Goal: Task Accomplishment & Management: Manage account settings

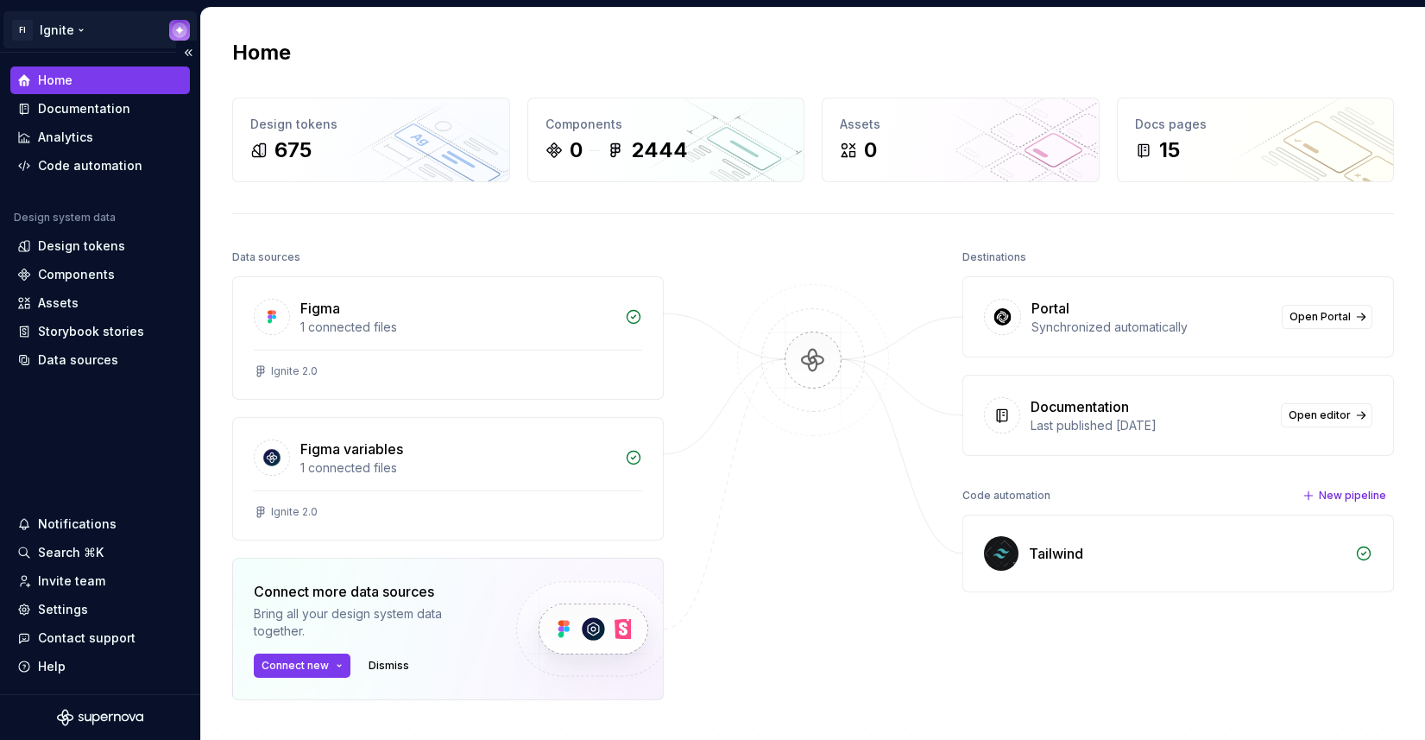
click at [80, 19] on html "FI Ignite Home Documentation Analytics Code automation Design system data Desig…" at bounding box center [712, 370] width 1425 height 740
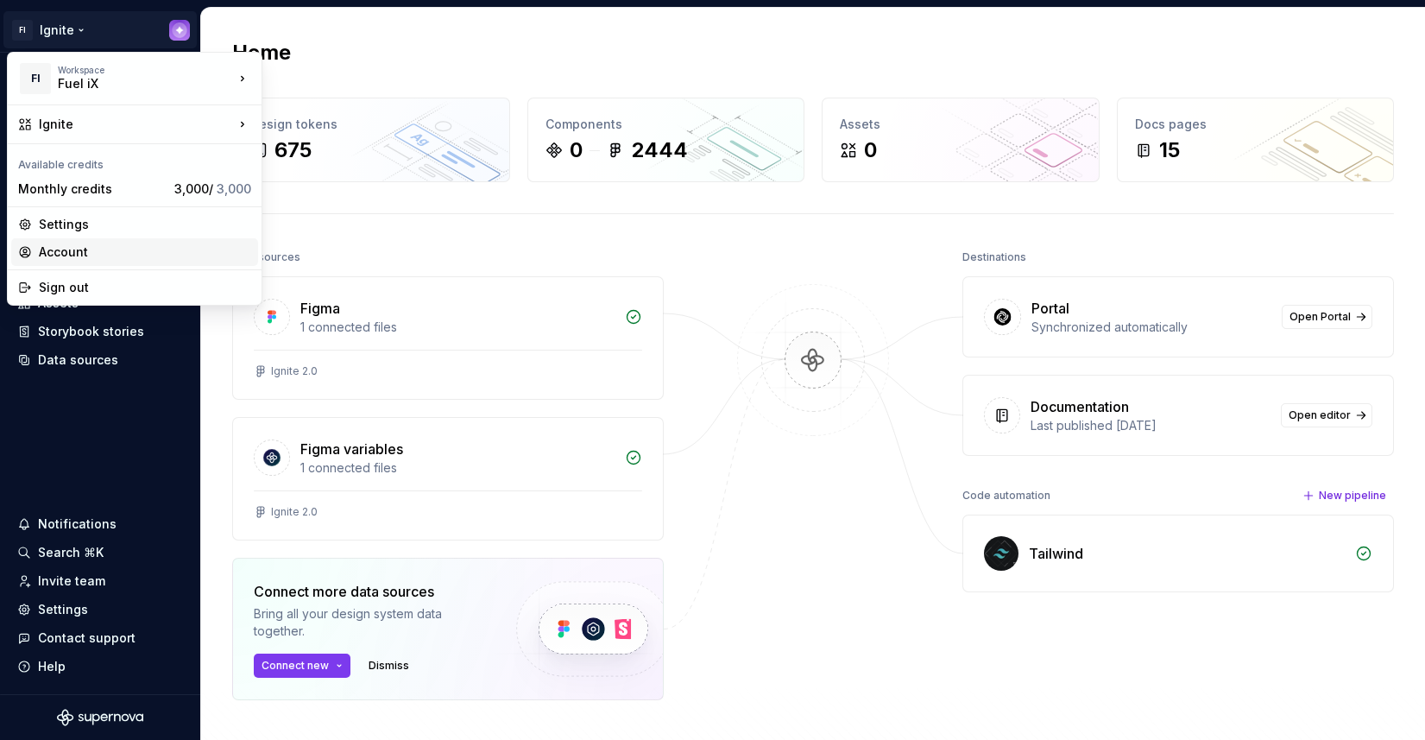
click at [67, 243] on div "Account" at bounding box center [145, 251] width 212 height 17
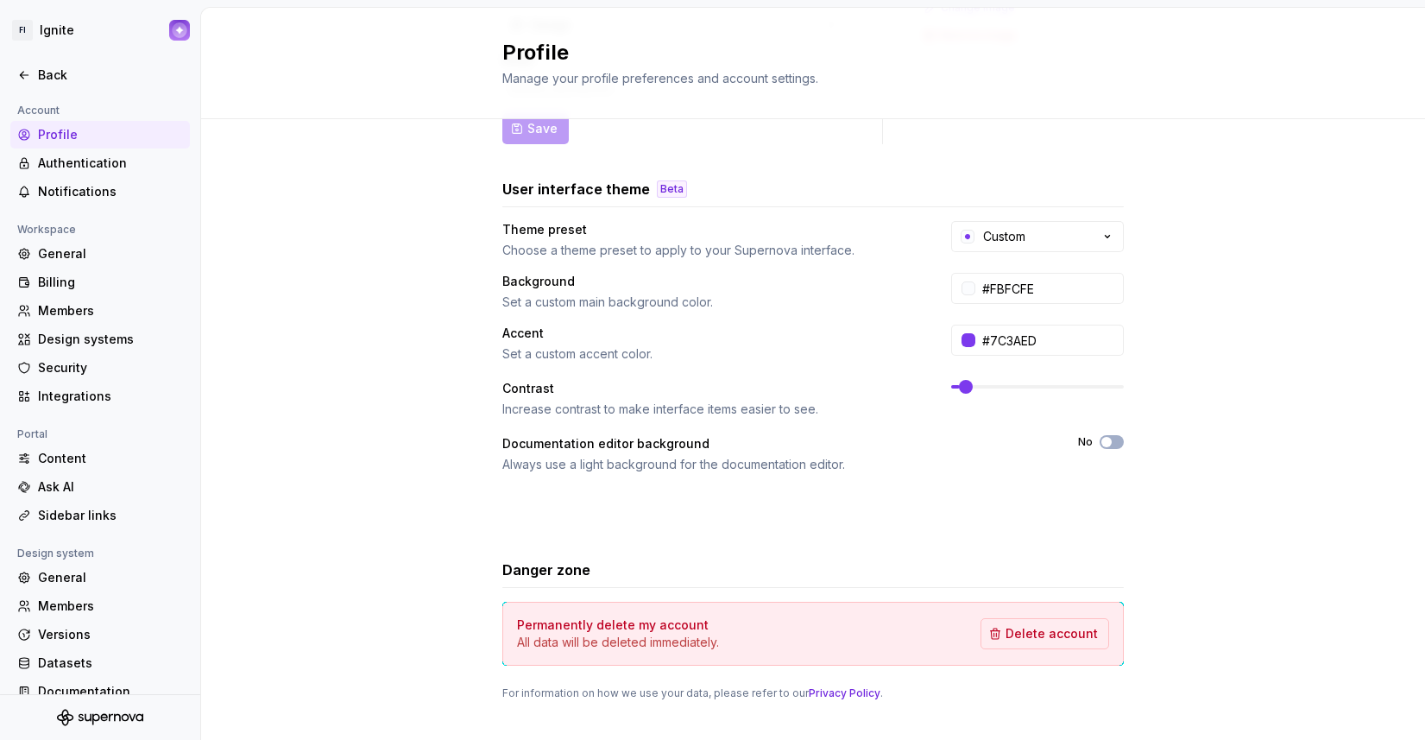
scroll to position [249, 0]
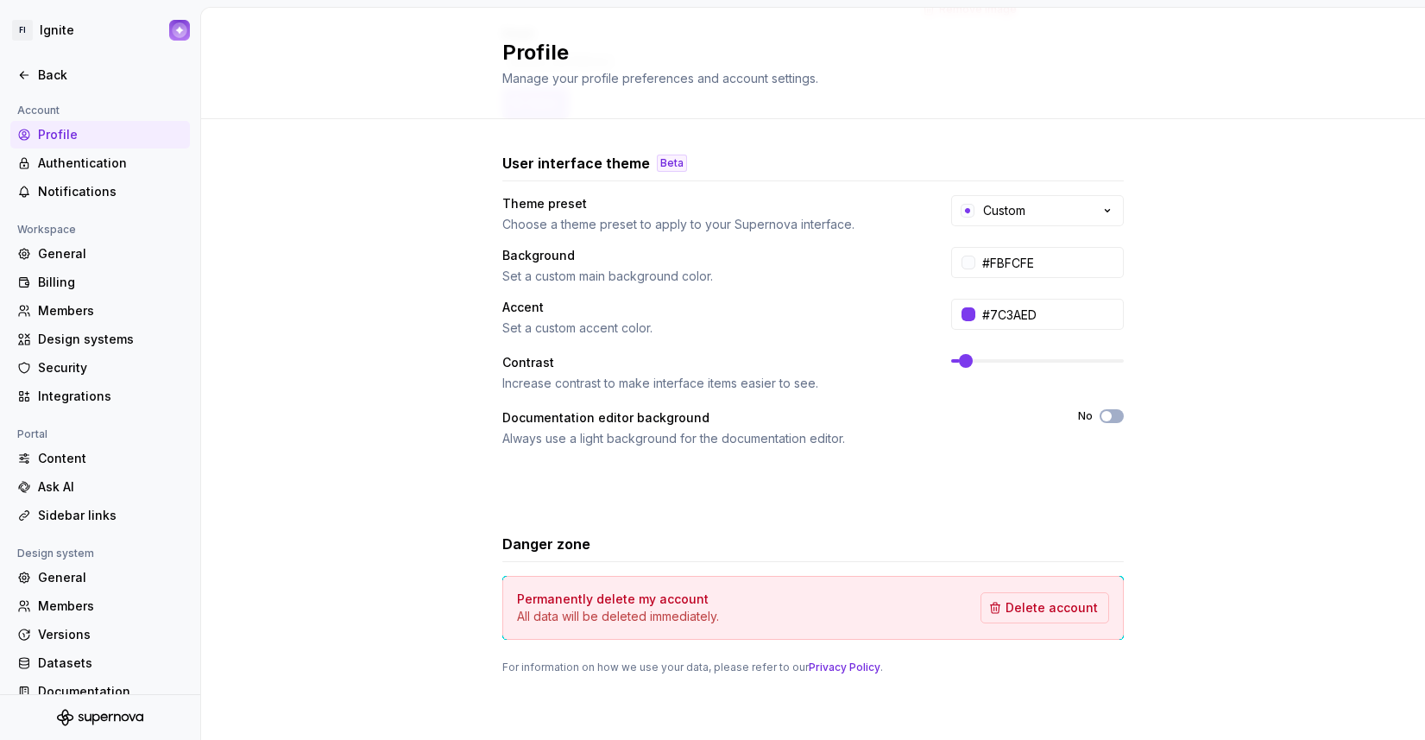
click at [379, 230] on div "Full name Affects Supernova AI Design System Manager Area of work Affects Super…" at bounding box center [813, 305] width 1224 height 870
click at [1288, 368] on div "Full name Affects Supernova AI Design System Manager Area of work Affects Super…" at bounding box center [813, 305] width 1224 height 870
click at [72, 275] on div "Billing" at bounding box center [110, 282] width 145 height 17
